Goal: Task Accomplishment & Management: Complete application form

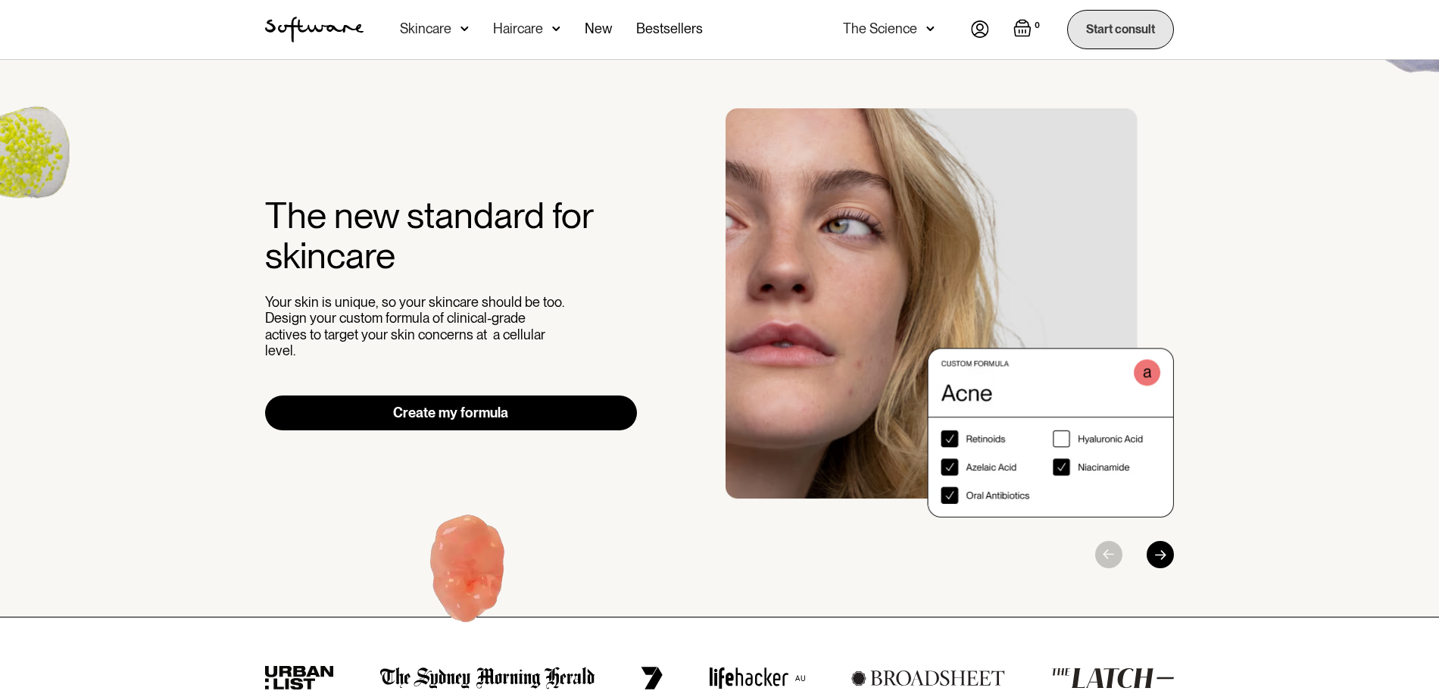
click at [1129, 30] on link "Start consult" at bounding box center [1120, 29] width 107 height 39
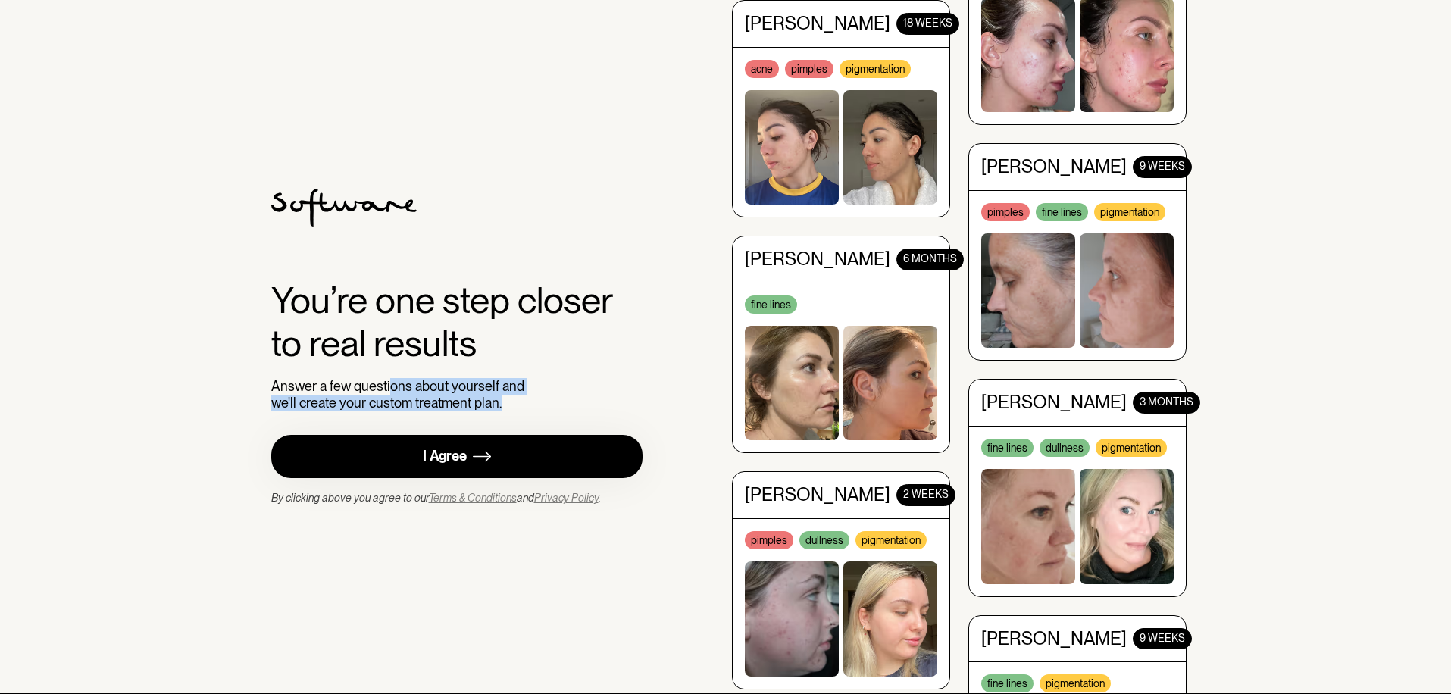
drag, startPoint x: 399, startPoint y: 382, endPoint x: 539, endPoint y: 402, distance: 140.9
click at [539, 402] on div "You’re one step closer to real results Answer a few questions about yourself an…" at bounding box center [457, 345] width 372 height 132
